Goal: Navigation & Orientation: Understand site structure

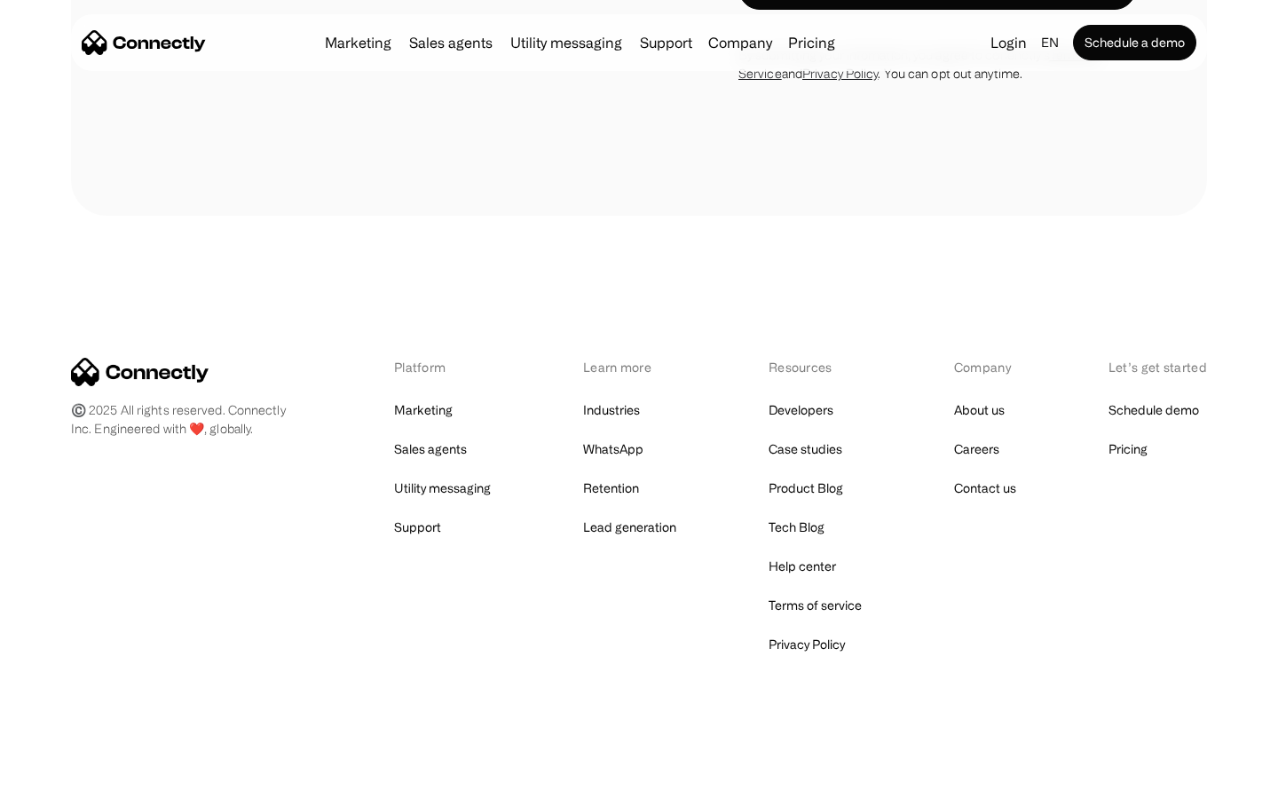
scroll to position [5422, 0]
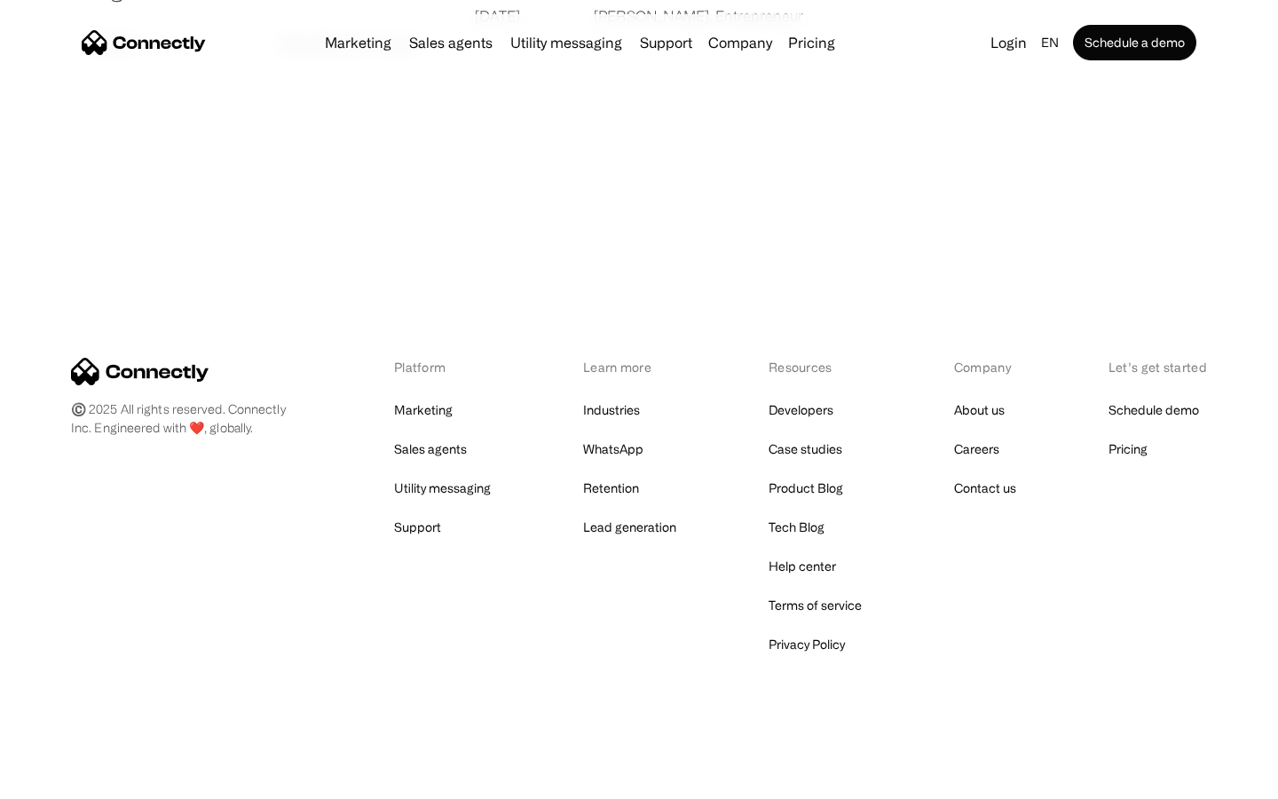
scroll to position [3411, 0]
